Goal: Check status: Check status

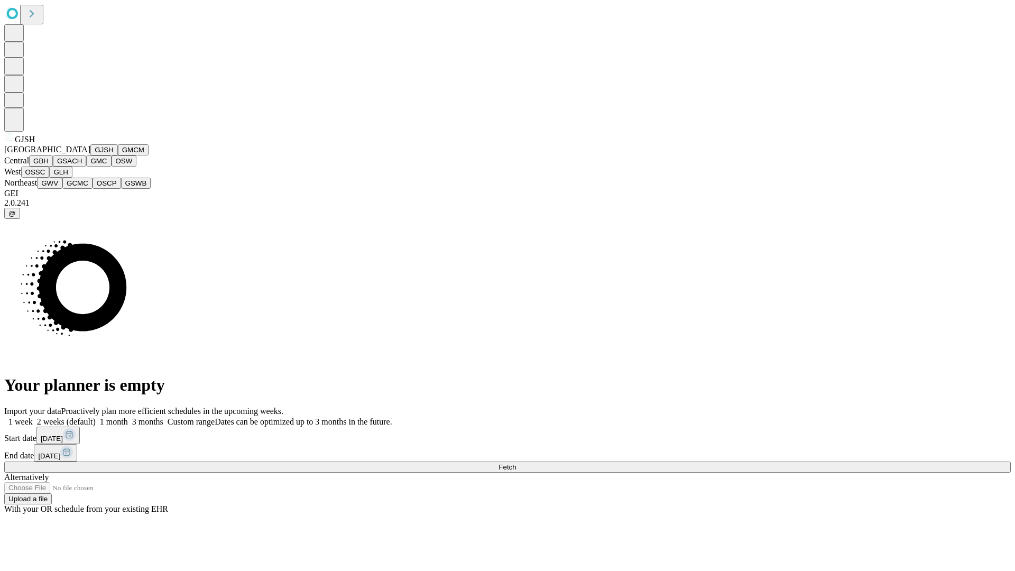
click at [90, 155] on button "GJSH" at bounding box center [103, 149] width 27 height 11
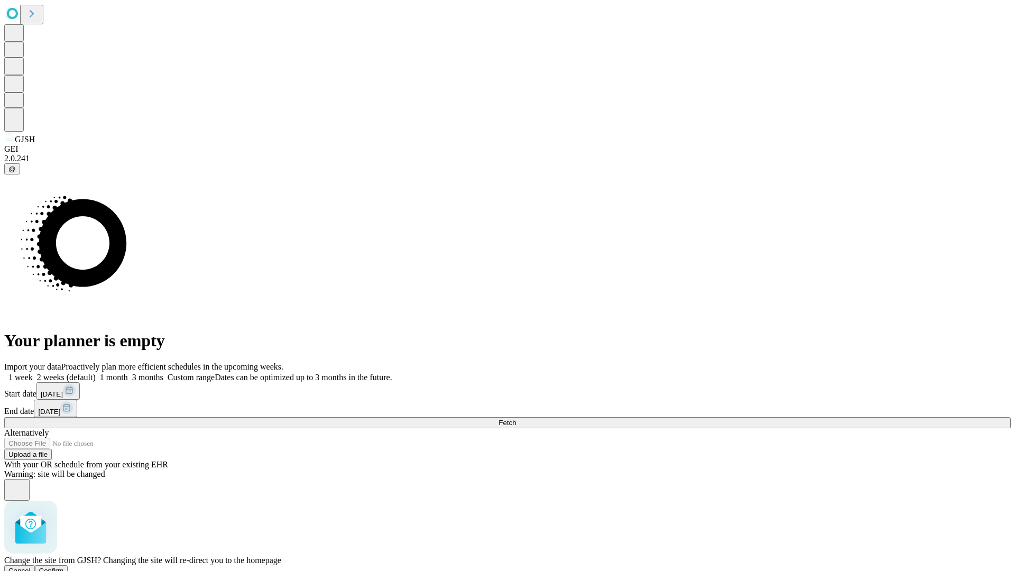
click at [64, 566] on span "Confirm" at bounding box center [51, 570] width 25 height 8
click at [128, 373] on label "1 month" at bounding box center [112, 377] width 32 height 9
click at [516, 419] on span "Fetch" at bounding box center [506, 423] width 17 height 8
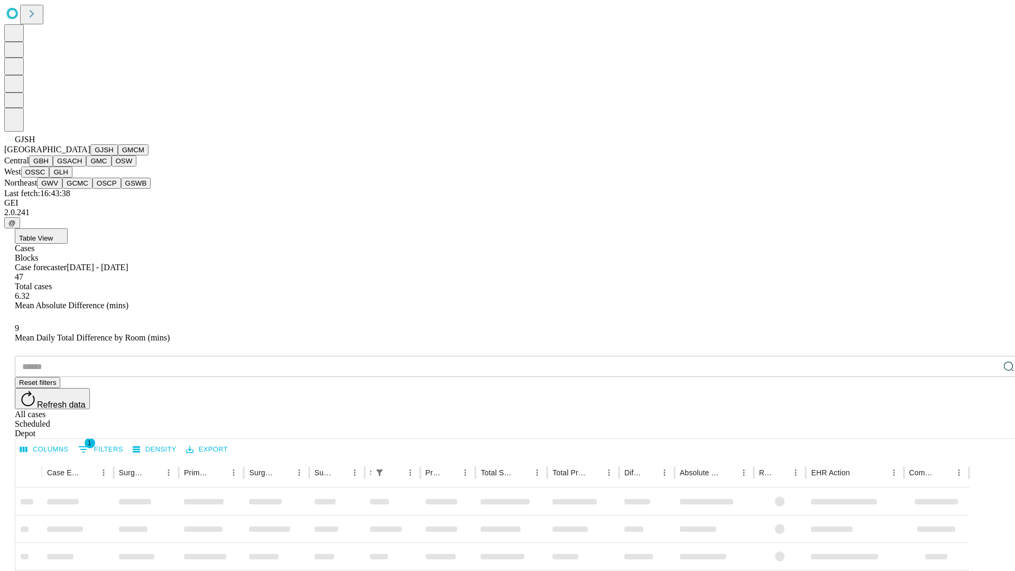
click at [118, 155] on button "GMCM" at bounding box center [133, 149] width 31 height 11
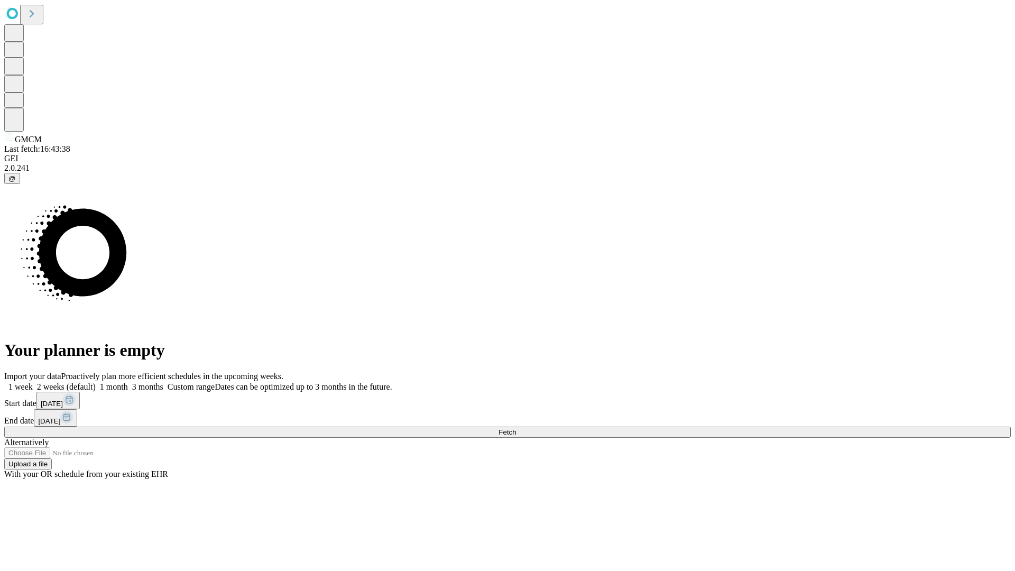
click at [516, 428] on span "Fetch" at bounding box center [506, 432] width 17 height 8
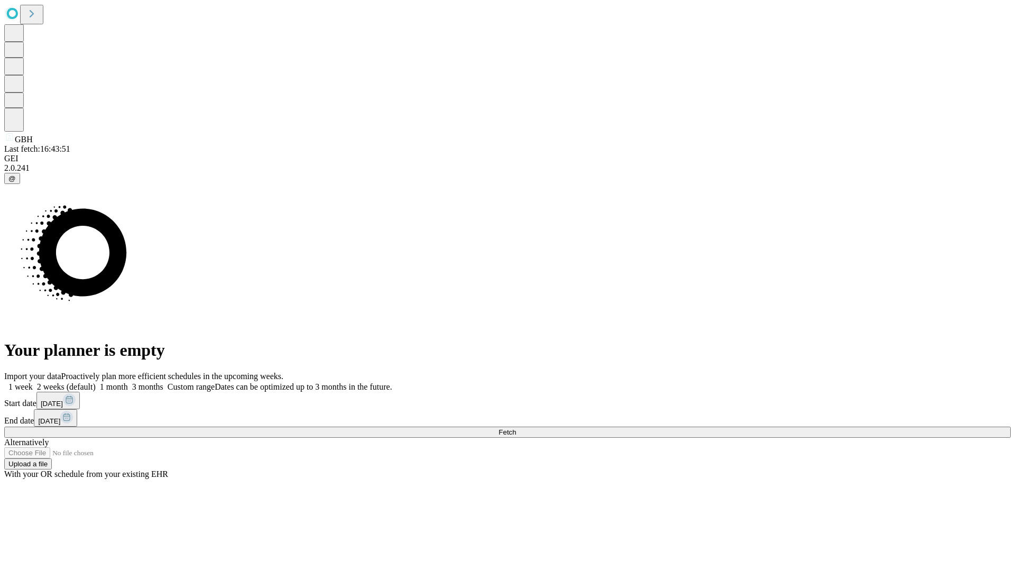
click at [128, 382] on label "1 month" at bounding box center [112, 386] width 32 height 9
click at [516, 428] on span "Fetch" at bounding box center [506, 432] width 17 height 8
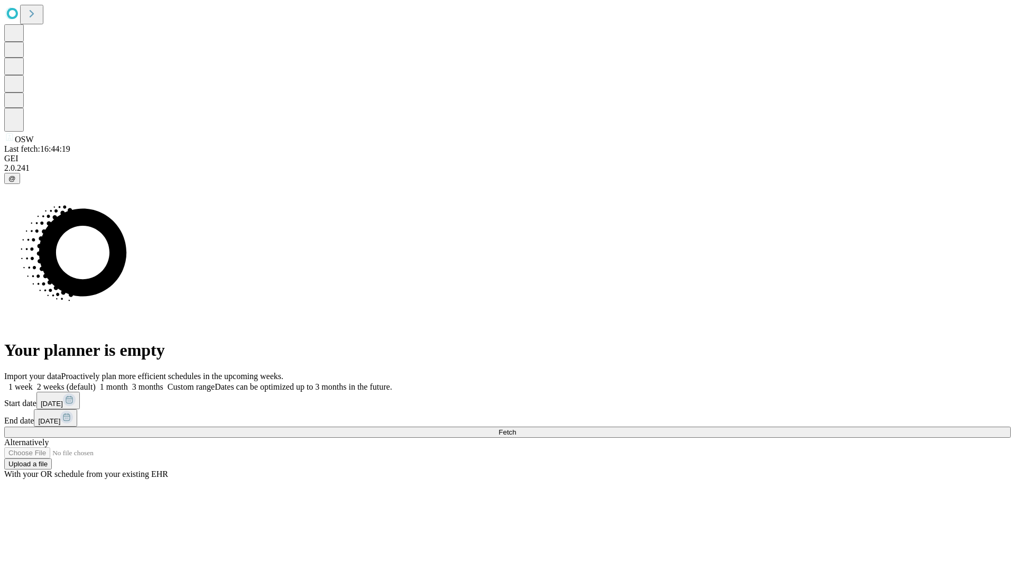
click at [128, 382] on label "1 month" at bounding box center [112, 386] width 32 height 9
click at [516, 428] on span "Fetch" at bounding box center [506, 432] width 17 height 8
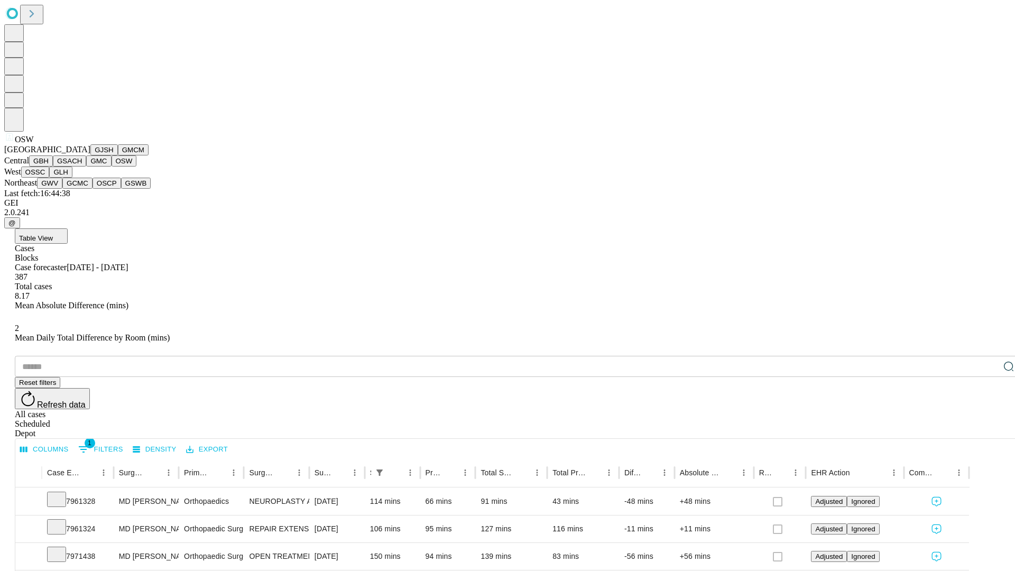
click at [50, 178] on button "OSSC" at bounding box center [35, 171] width 29 height 11
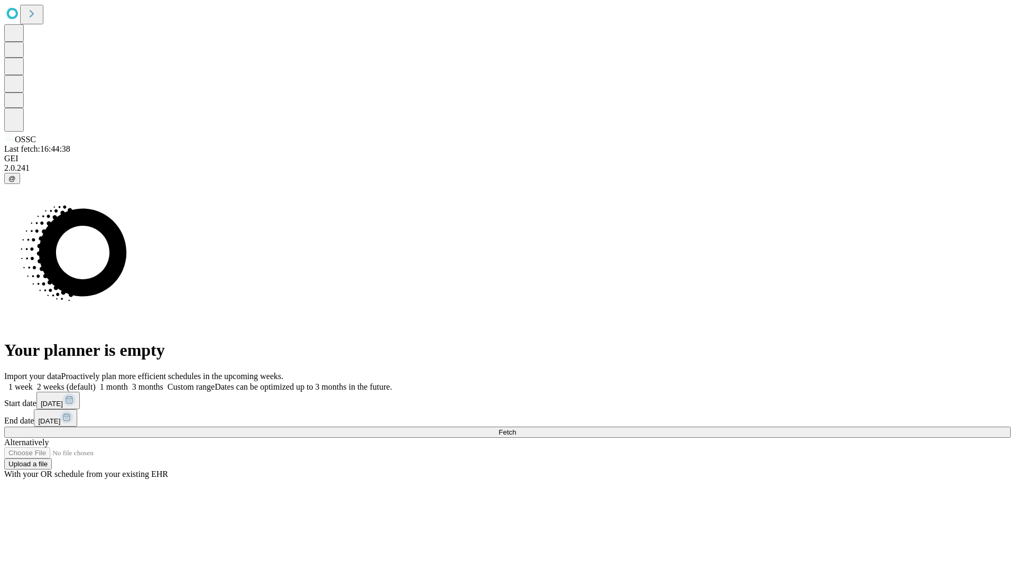
click at [516, 428] on span "Fetch" at bounding box center [506, 432] width 17 height 8
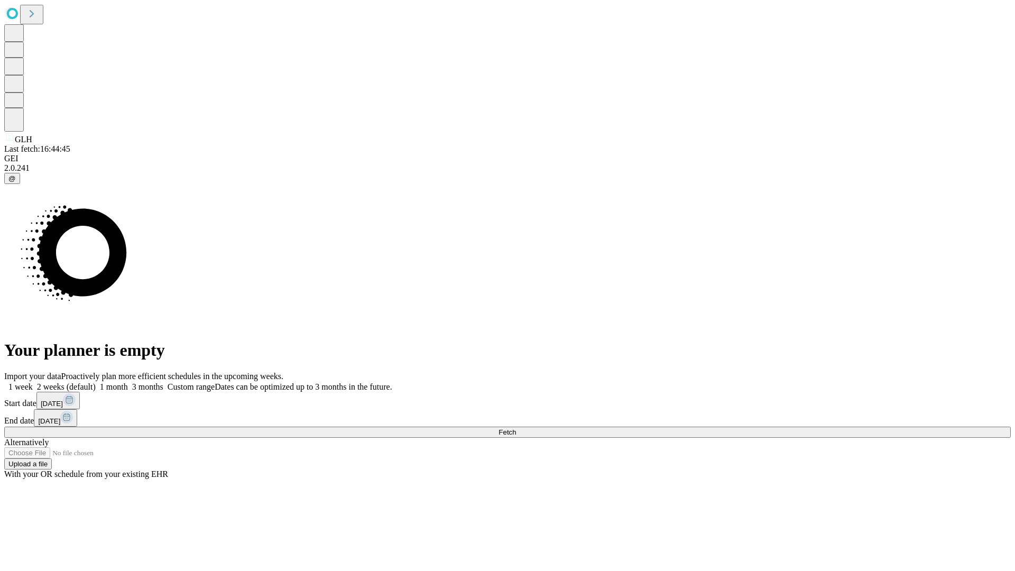
click at [128, 382] on label "1 month" at bounding box center [112, 386] width 32 height 9
click at [516, 428] on span "Fetch" at bounding box center [506, 432] width 17 height 8
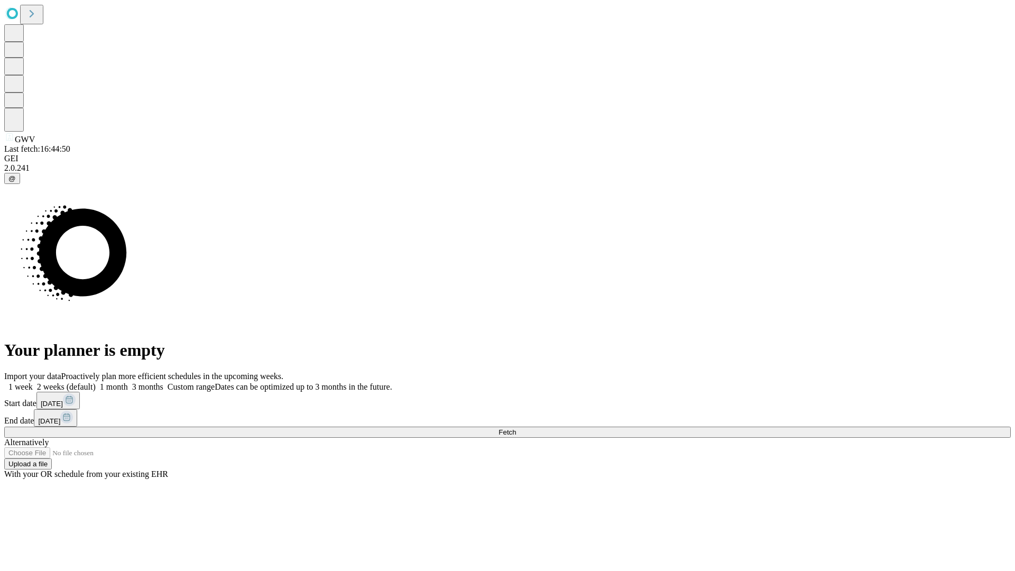
click at [128, 382] on label "1 month" at bounding box center [112, 386] width 32 height 9
click at [516, 428] on span "Fetch" at bounding box center [506, 432] width 17 height 8
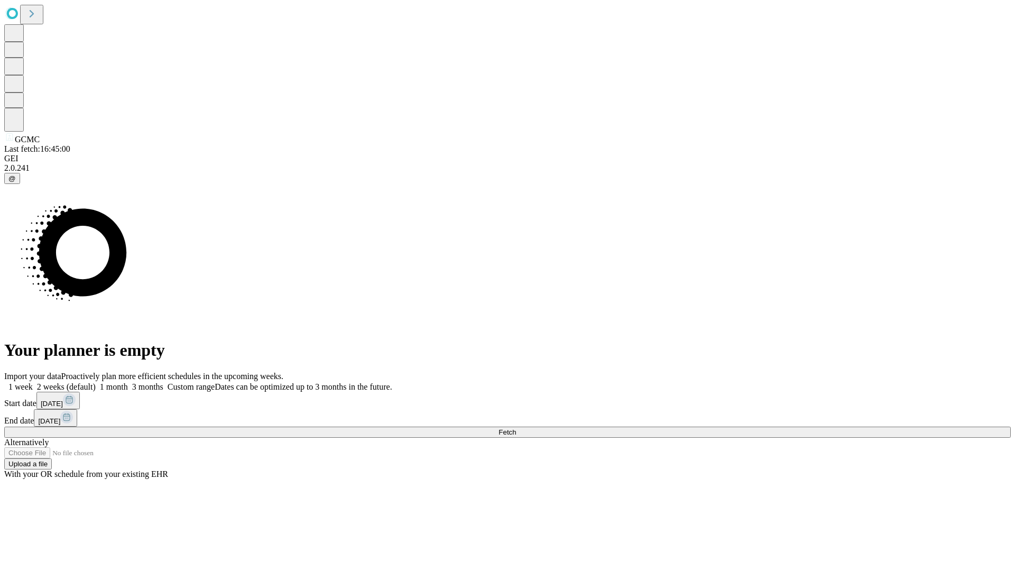
click at [128, 382] on label "1 month" at bounding box center [112, 386] width 32 height 9
click at [516, 428] on span "Fetch" at bounding box center [506, 432] width 17 height 8
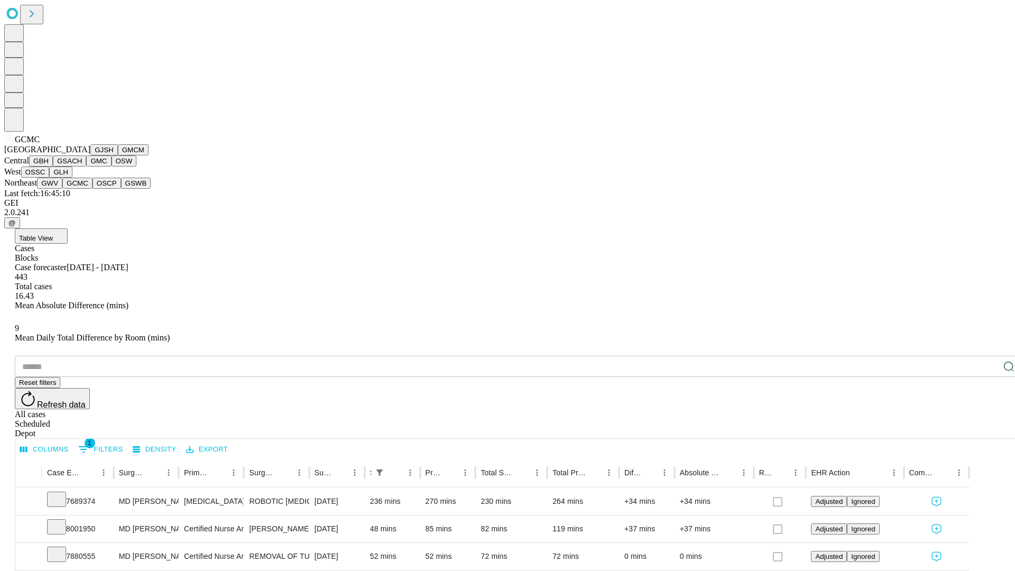
click at [92, 189] on button "OSCP" at bounding box center [106, 183] width 29 height 11
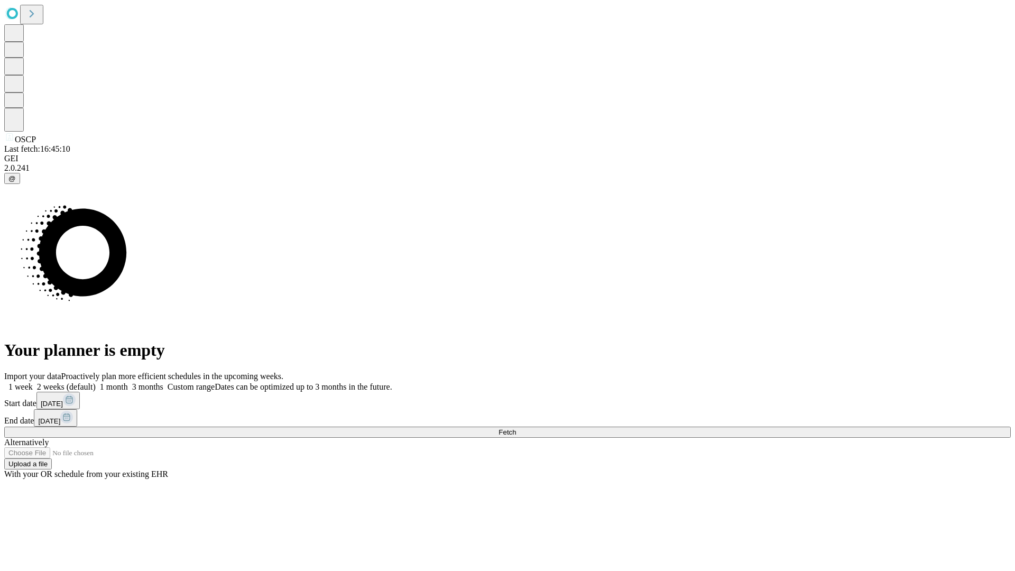
click at [128, 382] on label "1 month" at bounding box center [112, 386] width 32 height 9
click at [516, 428] on span "Fetch" at bounding box center [506, 432] width 17 height 8
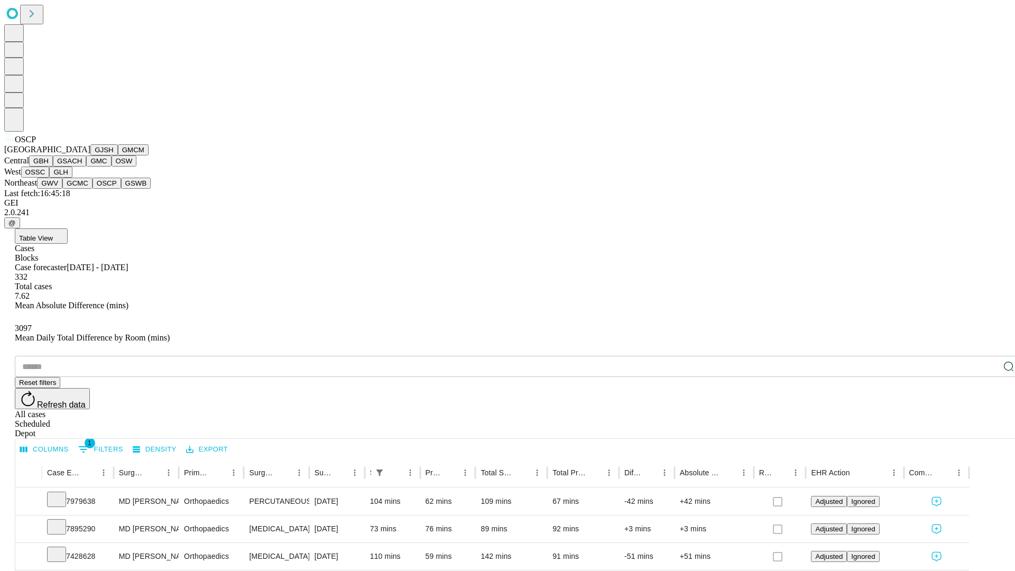
click at [121, 189] on button "GSWB" at bounding box center [136, 183] width 30 height 11
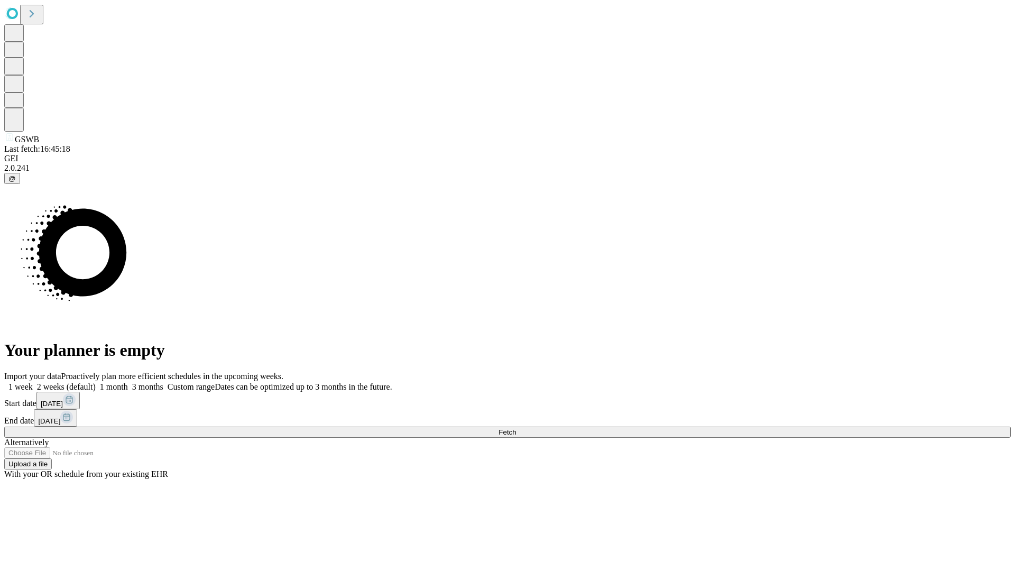
click at [128, 382] on label "1 month" at bounding box center [112, 386] width 32 height 9
click at [516, 428] on span "Fetch" at bounding box center [506, 432] width 17 height 8
